Goal: Task Accomplishment & Management: Manage account settings

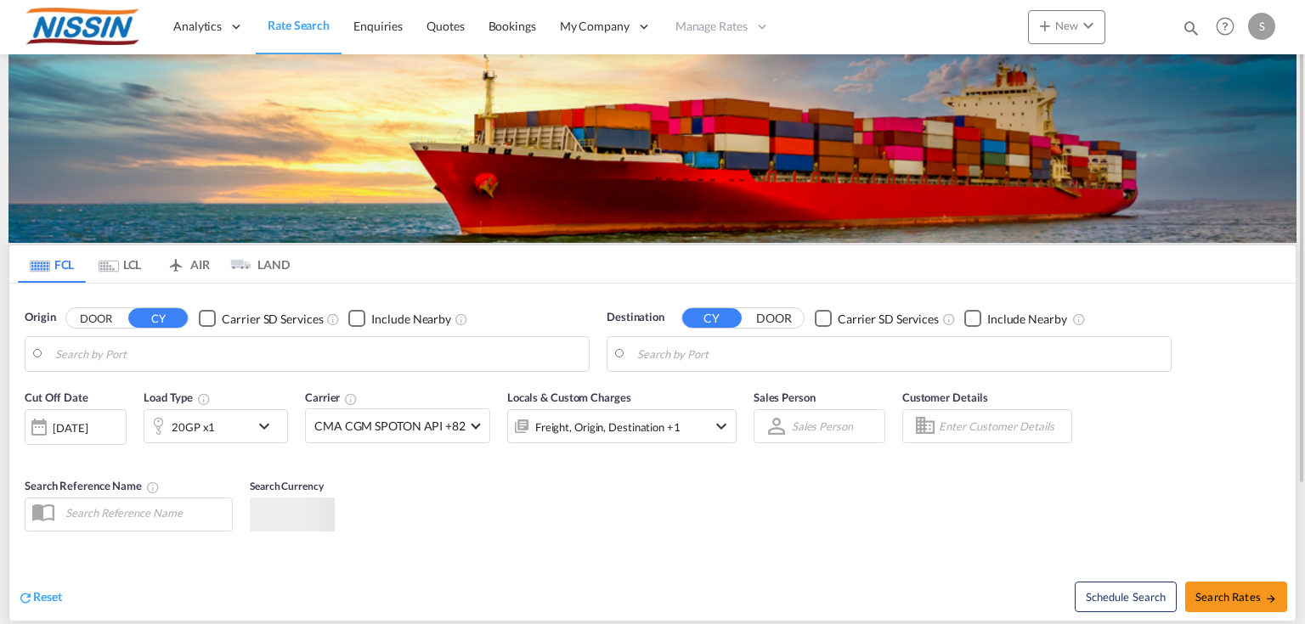
type input "Torrance, [GEOGRAPHIC_DATA], USTOA"
type input "Narita, [GEOGRAPHIC_DATA], JPNRI"
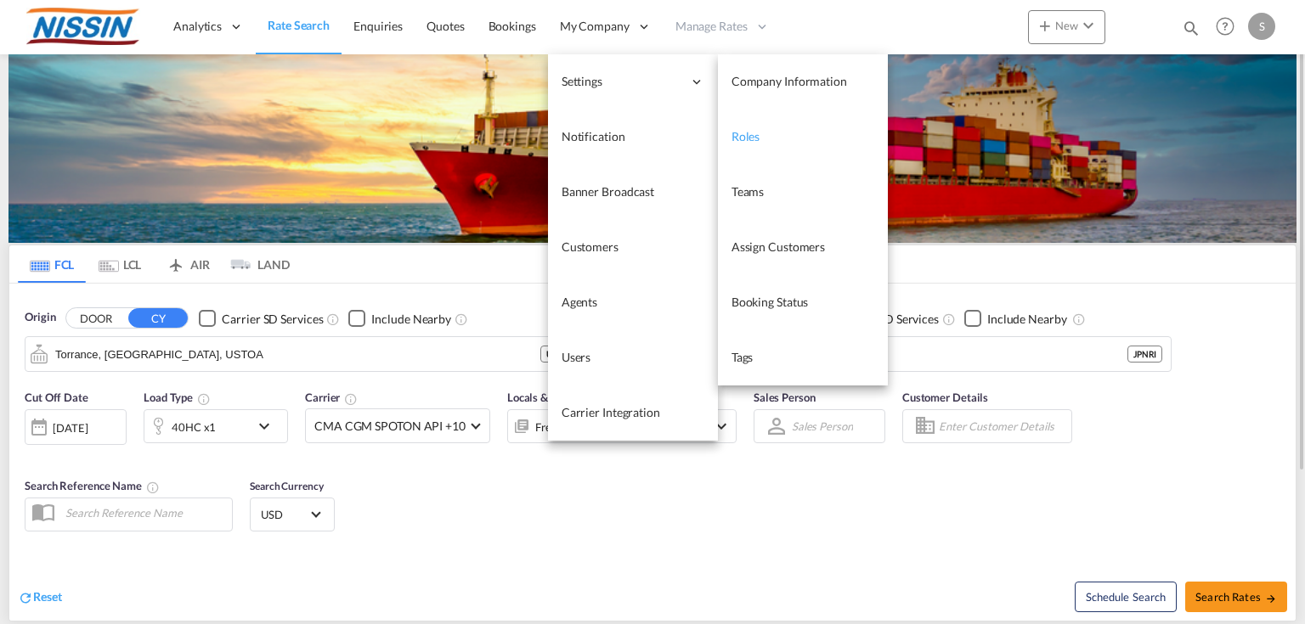
click at [764, 144] on link "Roles" at bounding box center [803, 137] width 170 height 55
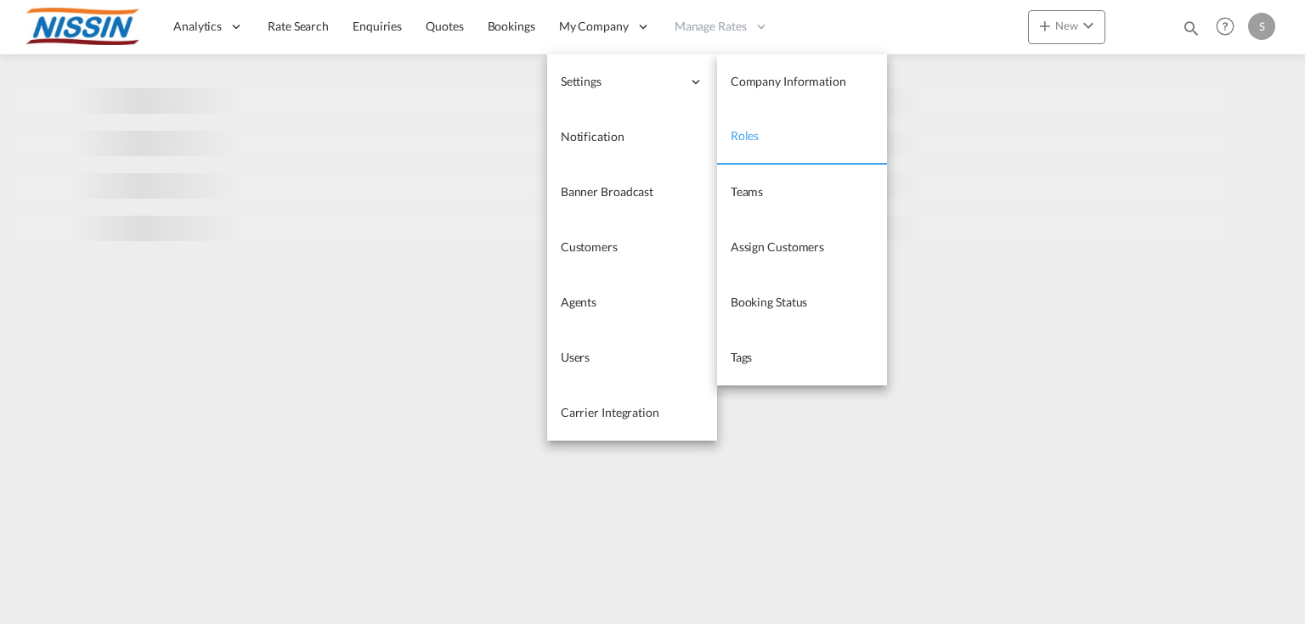
select select "10"
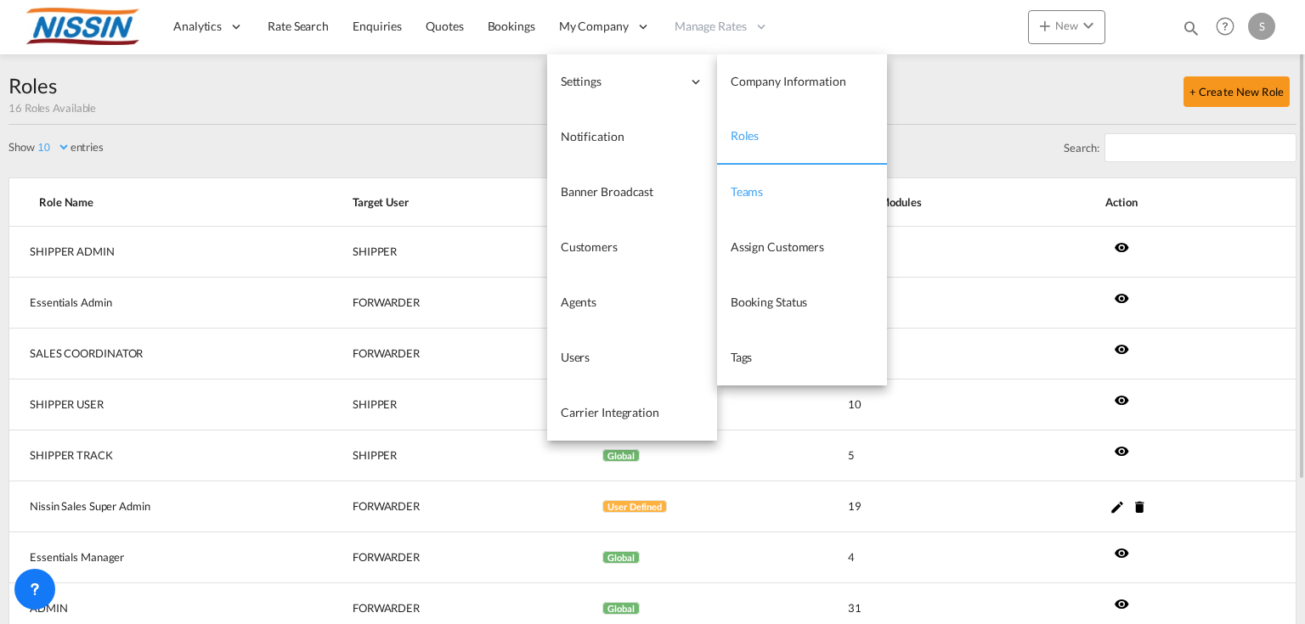
click at [742, 190] on span "Teams" at bounding box center [746, 191] width 33 height 14
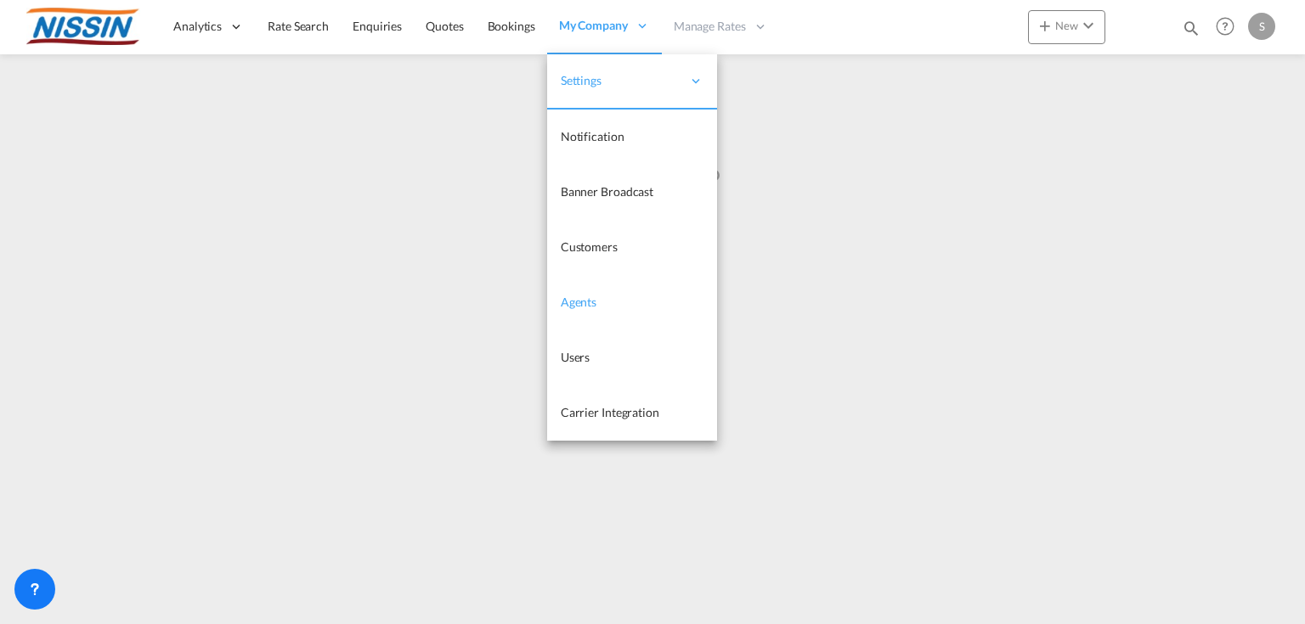
click at [580, 300] on span "Agents" at bounding box center [579, 302] width 36 height 14
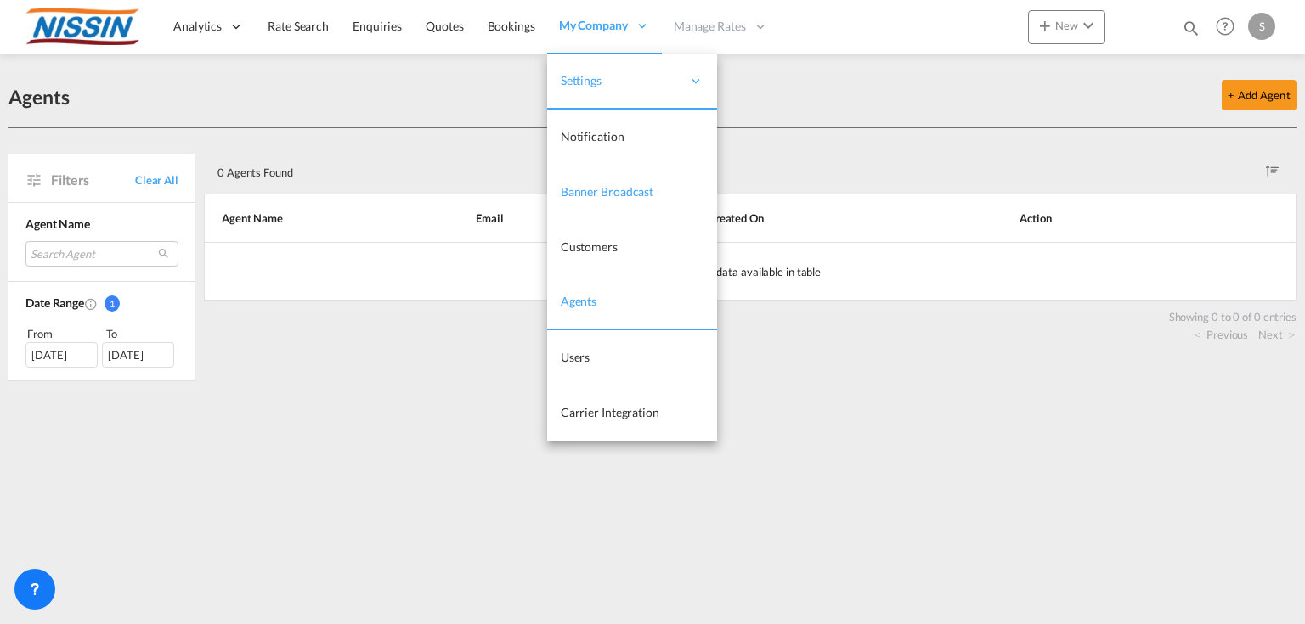
click at [592, 193] on span "Banner Broadcast" at bounding box center [607, 191] width 93 height 14
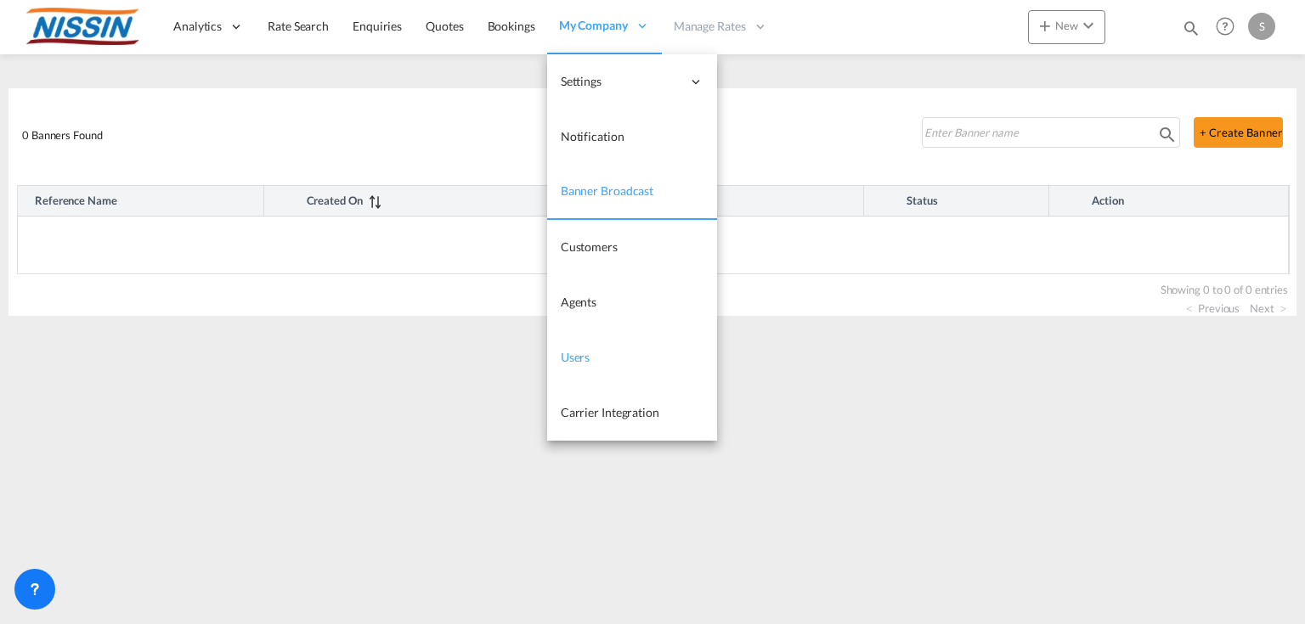
click at [588, 360] on span "Users" at bounding box center [576, 357] width 30 height 14
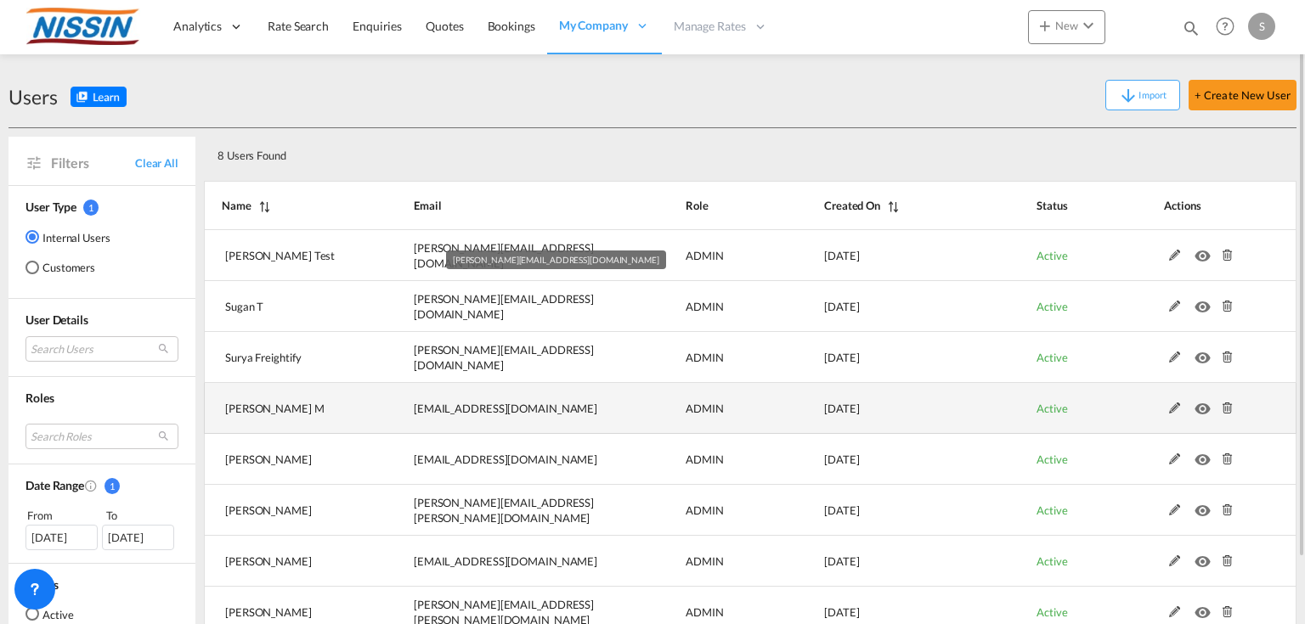
scroll to position [68, 0]
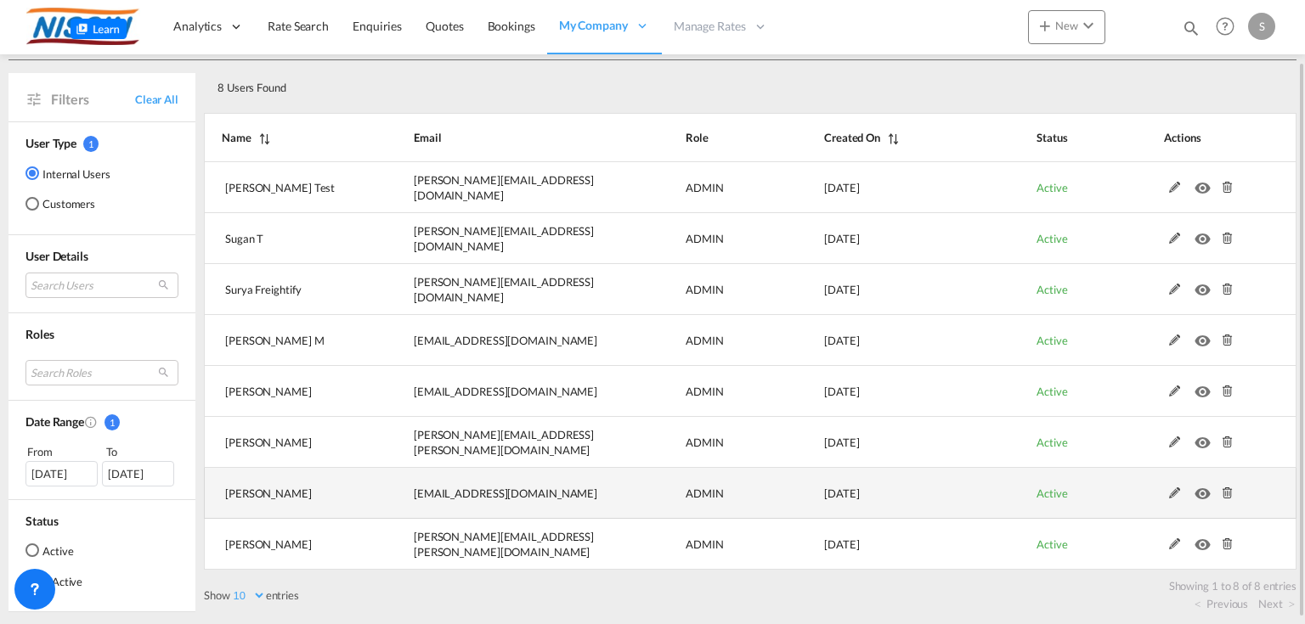
click at [1175, 496] on md-icon at bounding box center [1175, 494] width 22 height 12
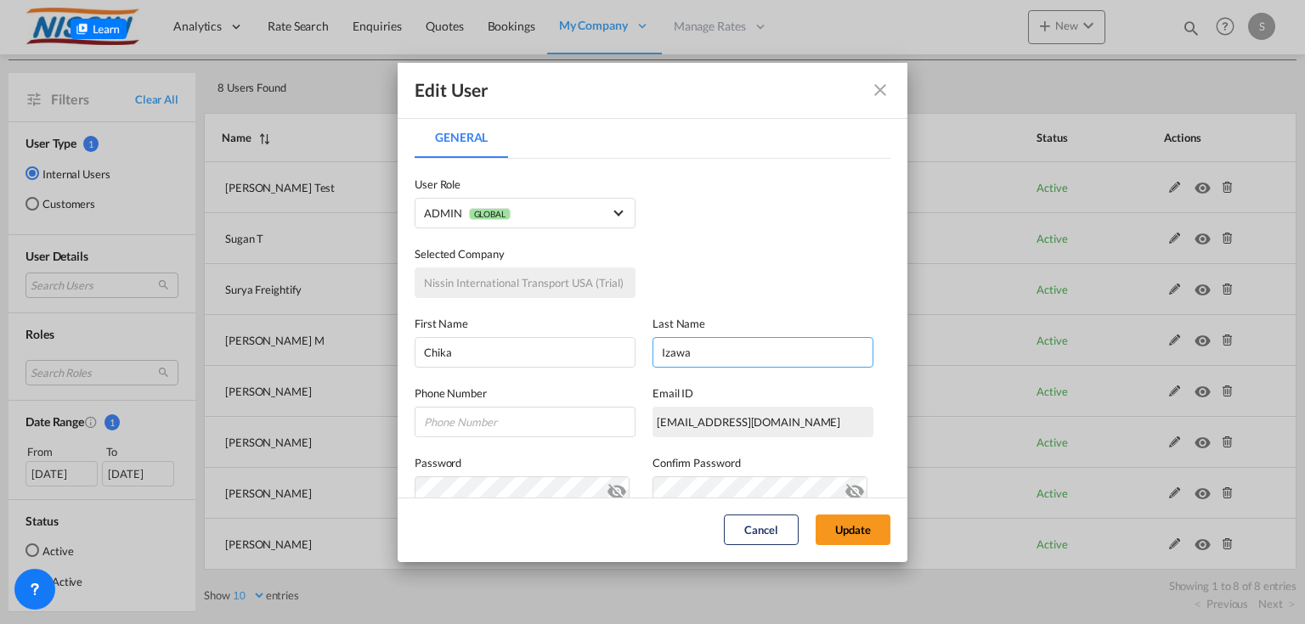
drag, startPoint x: 724, startPoint y: 351, endPoint x: 631, endPoint y: 351, distance: 92.6
click at [631, 351] on div "First Name [PERSON_NAME] Last Name [PERSON_NAME]" at bounding box center [652, 333] width 476 height 70
type input "Isawa"
click at [854, 521] on button "Update" at bounding box center [852, 530] width 75 height 31
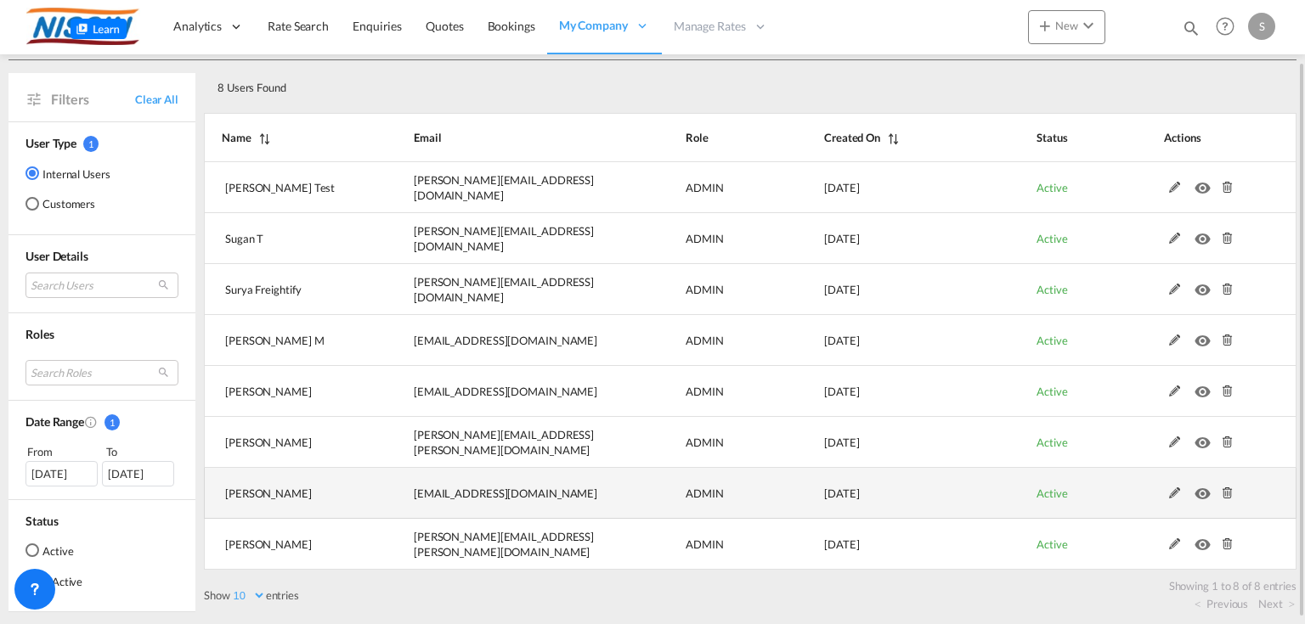
click at [1169, 491] on md-icon at bounding box center [1175, 494] width 22 height 12
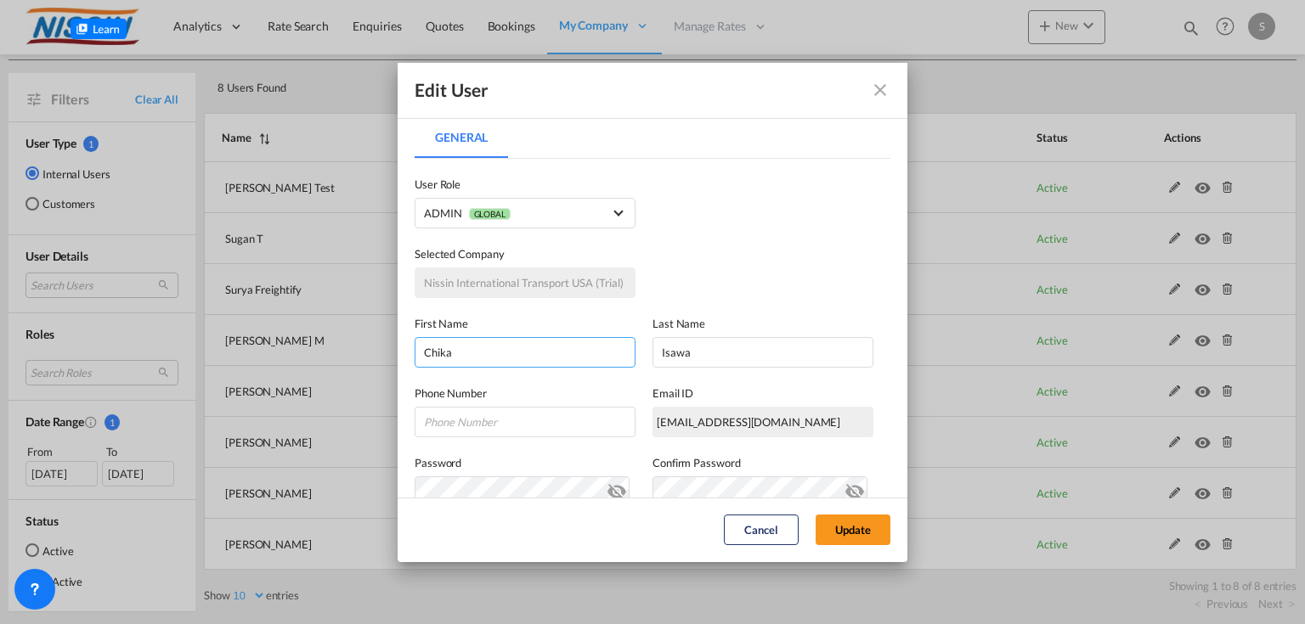
click at [480, 358] on input "Chika" at bounding box center [524, 352] width 221 height 31
type input "Chikako"
click at [856, 533] on button "Update" at bounding box center [852, 530] width 75 height 31
